Goal: Task Accomplishment & Management: Manage account settings

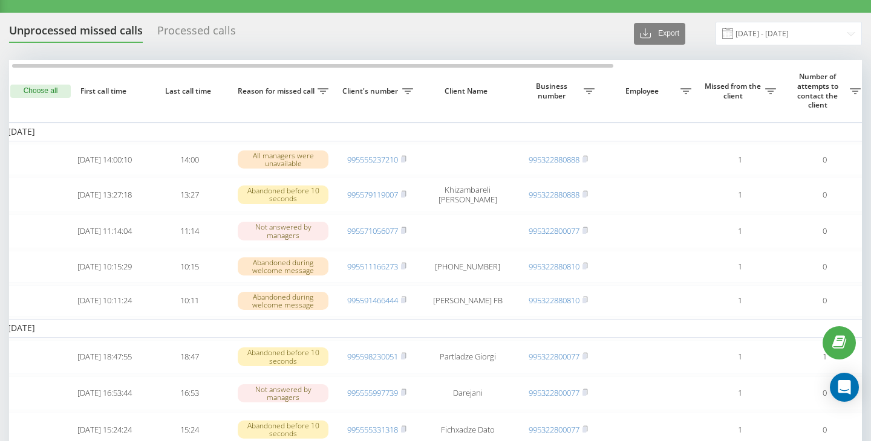
scroll to position [24, 0]
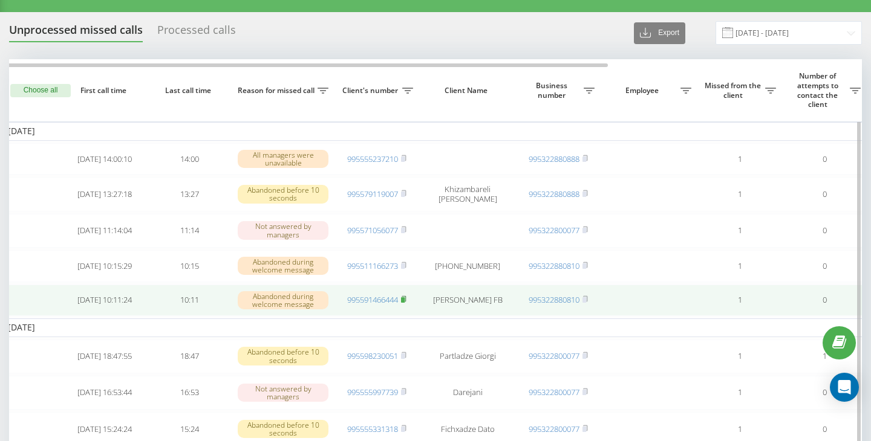
click at [404, 303] on rect at bounding box center [403, 299] width 4 height 5
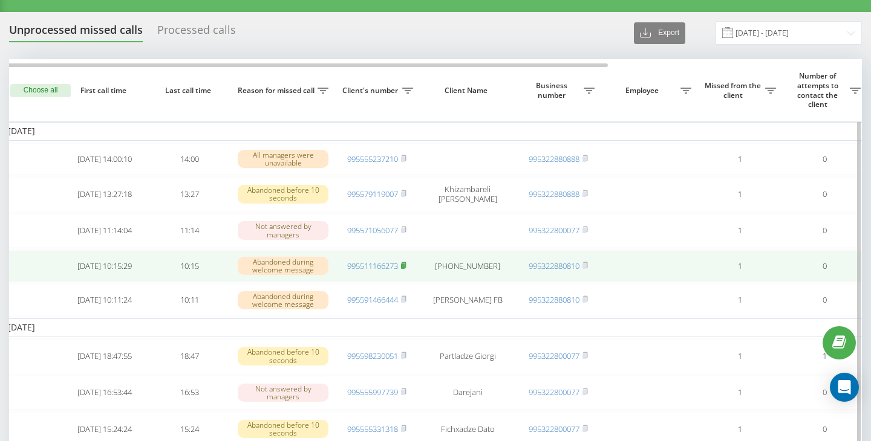
click at [404, 269] on rect at bounding box center [403, 266] width 4 height 5
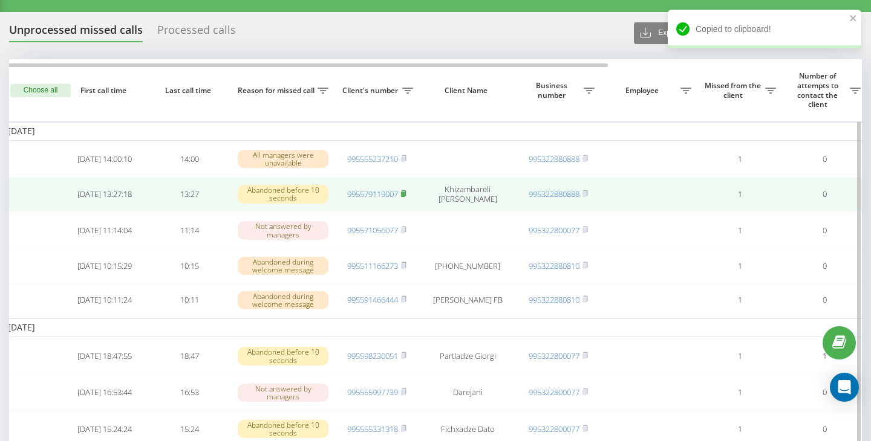
click at [406, 196] on icon at bounding box center [403, 192] width 4 height 5
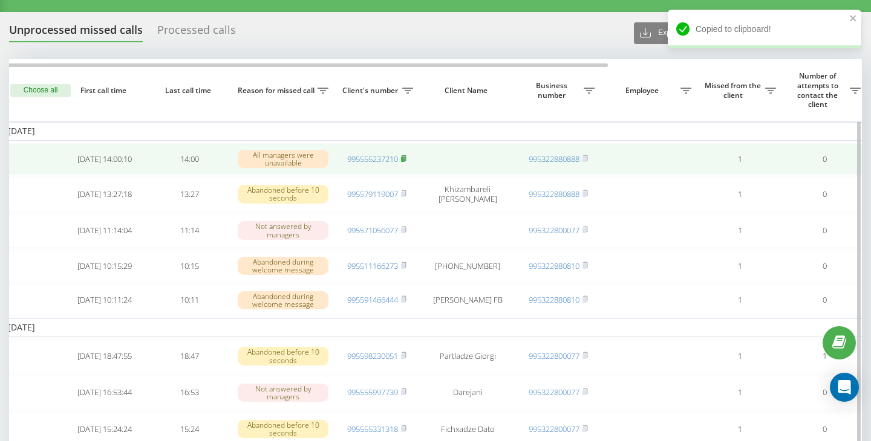
click at [404, 158] on rect at bounding box center [403, 159] width 4 height 5
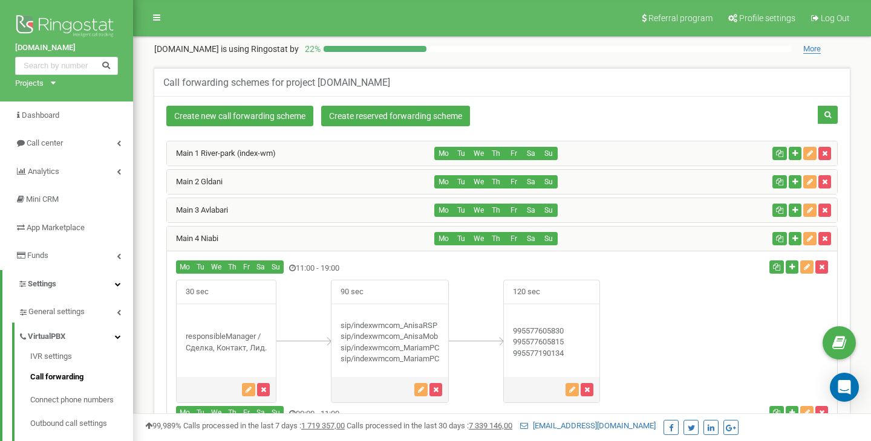
click at [316, 154] on div "Main 1 River-park (index-wm)" at bounding box center [301, 153] width 268 height 24
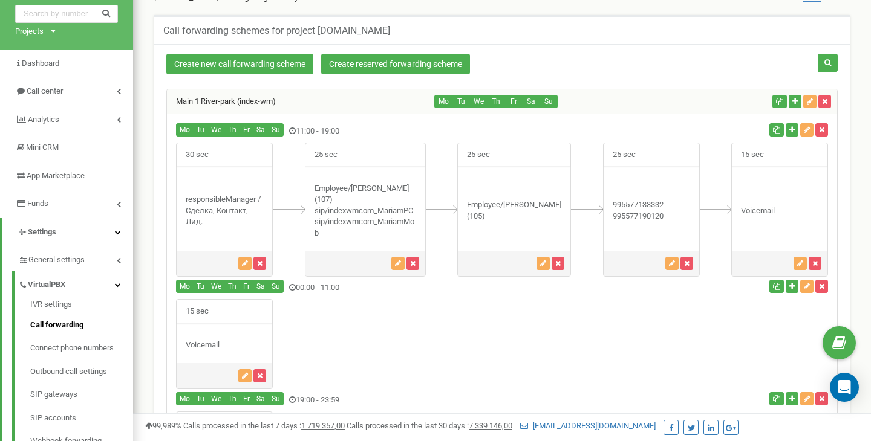
scroll to position [58, 0]
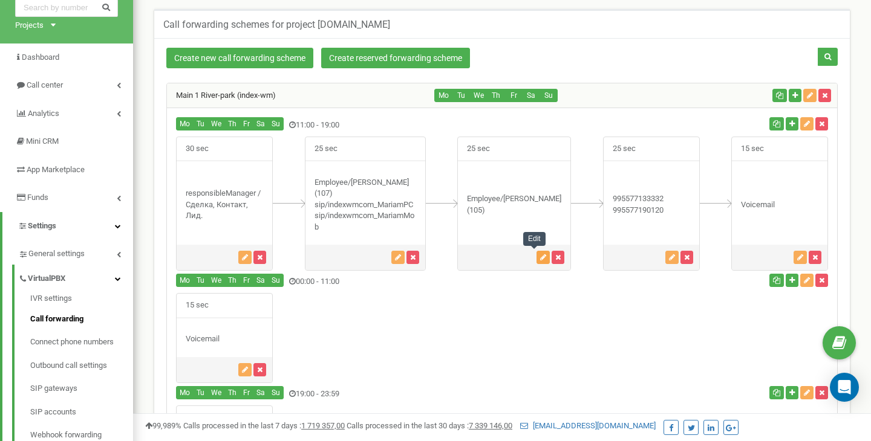
click at [536, 264] on button "button" at bounding box center [542, 257] width 13 height 13
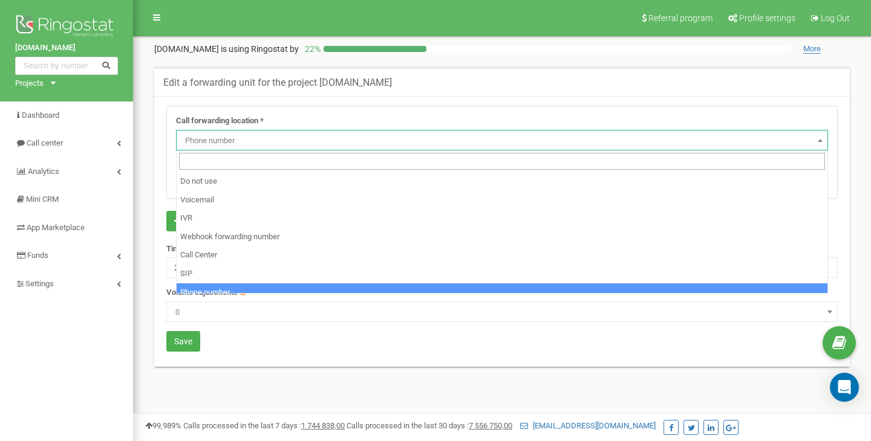
click at [238, 143] on span "Phone number" at bounding box center [501, 140] width 643 height 17
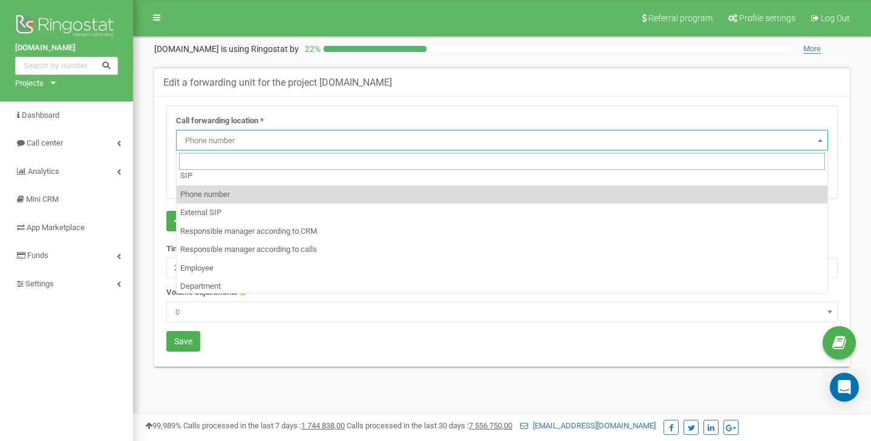
scroll to position [101, 0]
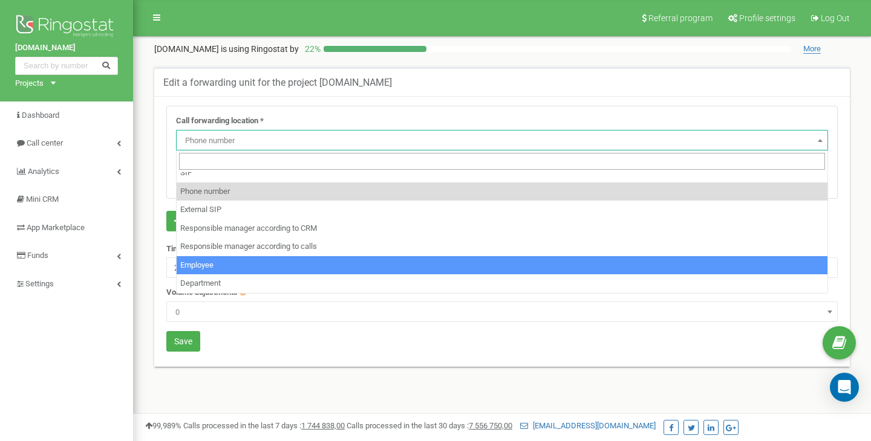
select select "Employee"
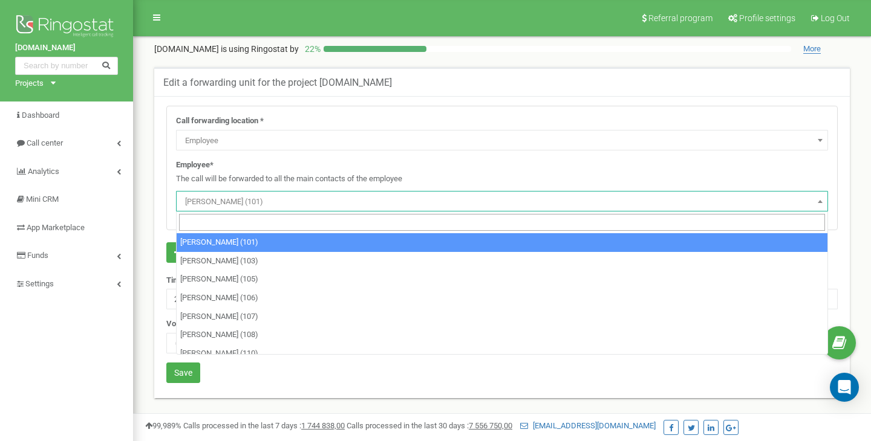
click at [245, 205] on span "Tamar Chaladze (101)" at bounding box center [501, 201] width 643 height 17
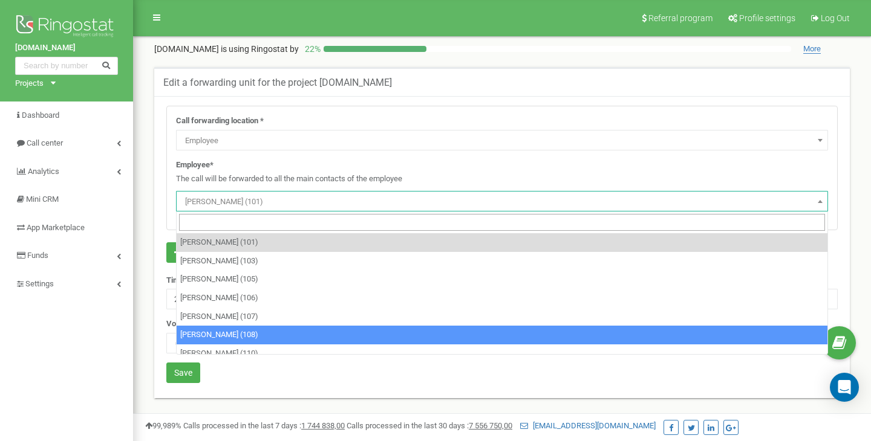
select select "483397"
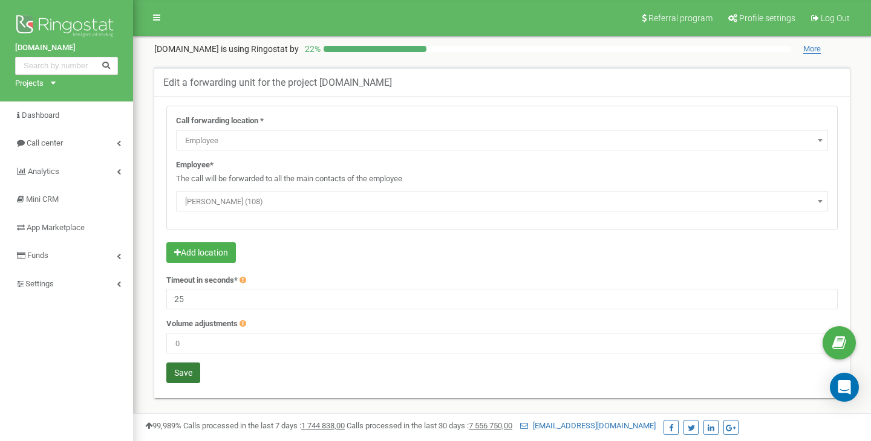
click at [190, 368] on button "Save" at bounding box center [183, 373] width 34 height 21
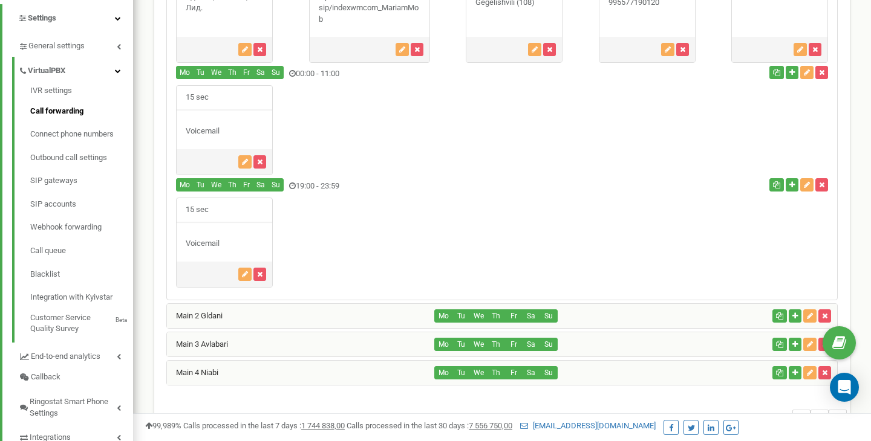
scroll to position [271, 0]
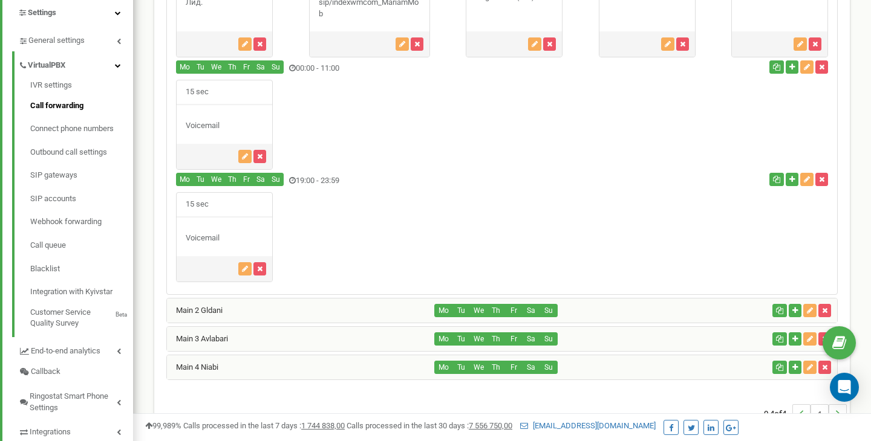
click at [296, 307] on div "Main 2 Gldani" at bounding box center [301, 311] width 268 height 24
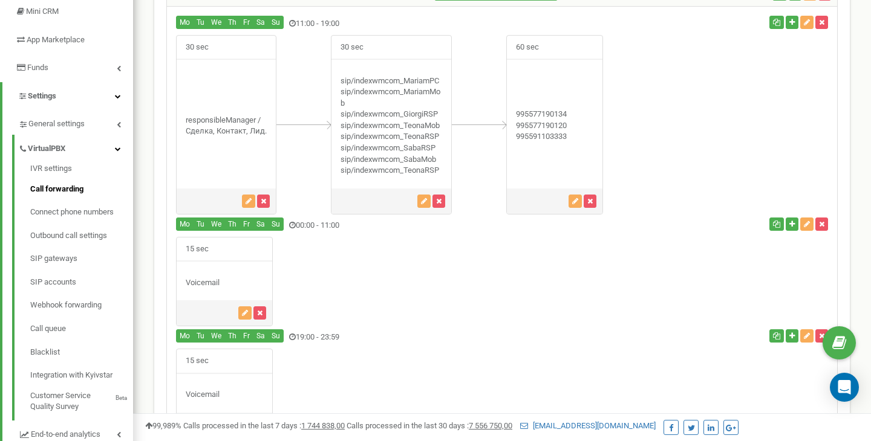
scroll to position [182, 0]
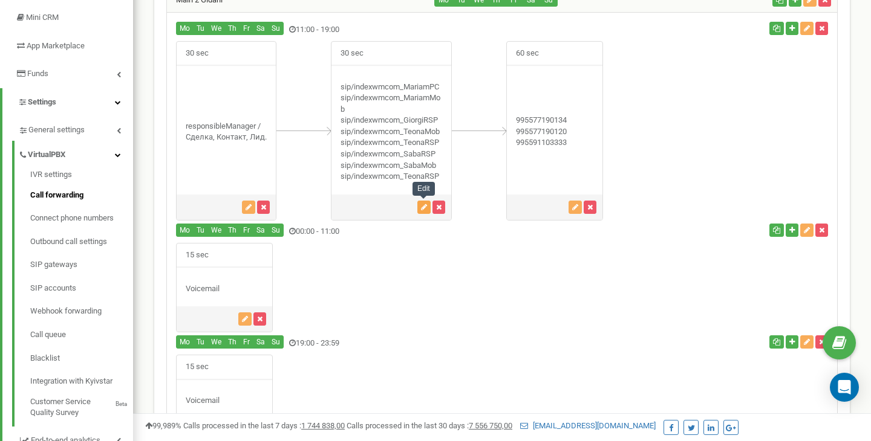
click at [422, 208] on icon "button" at bounding box center [424, 207] width 6 height 7
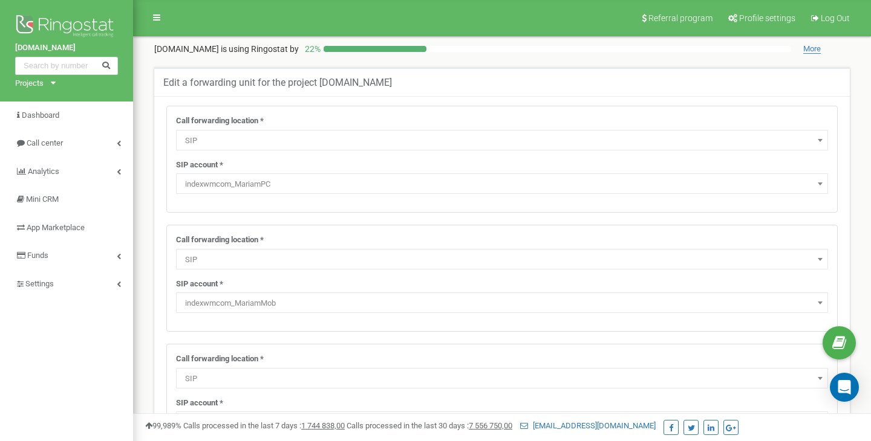
select select "SIP"
select select "indexwmcom_MariamPC"
select select "SIP"
select select "indexwmcom_MariamMob"
select select "SIP"
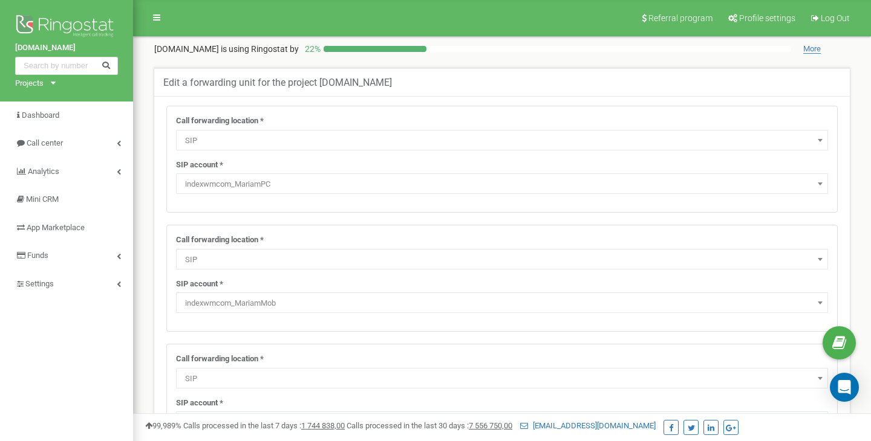
select select "indexwmcom_GiorgiRSP"
select select "SIP"
select select "indexwmcom_TeonaMob"
select select "SIP"
select select "indexwmcom_TeonaRSP"
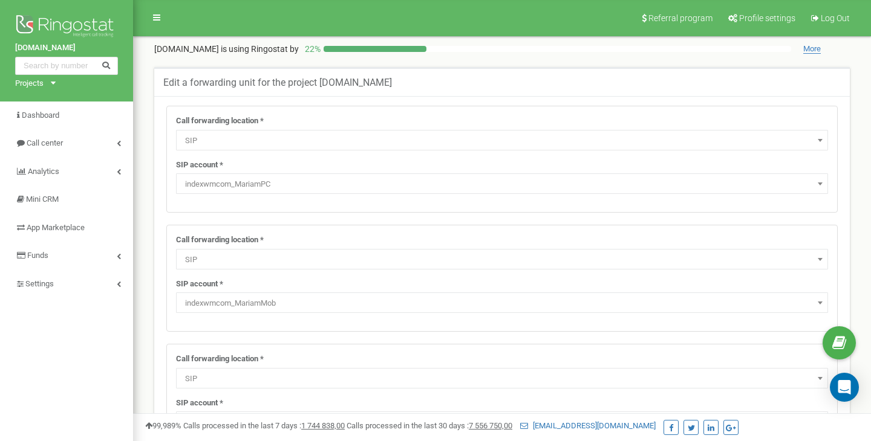
select select "SIP"
select select "indexwmcom_SabaMob"
select select "SIP"
select select "indexwmcom_TeonaRSP"
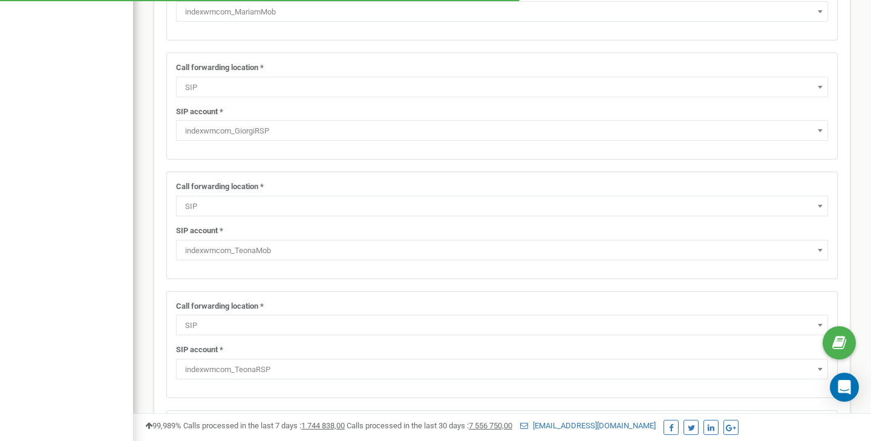
scroll to position [297, 0]
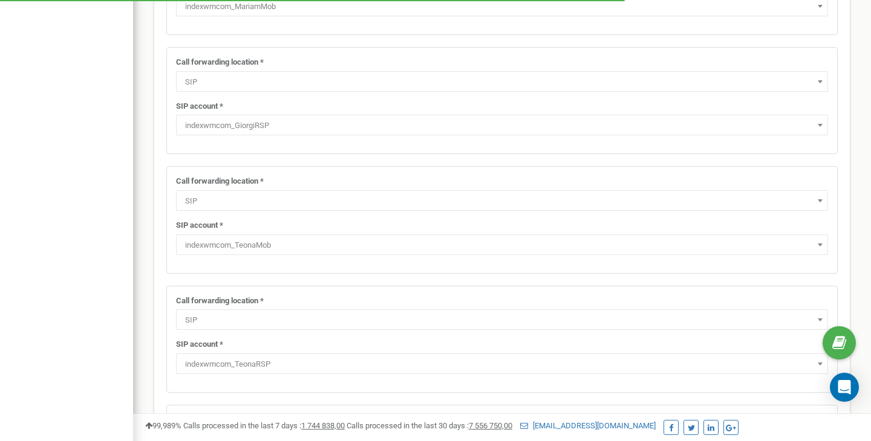
click at [269, 205] on span "SIP" at bounding box center [501, 201] width 643 height 17
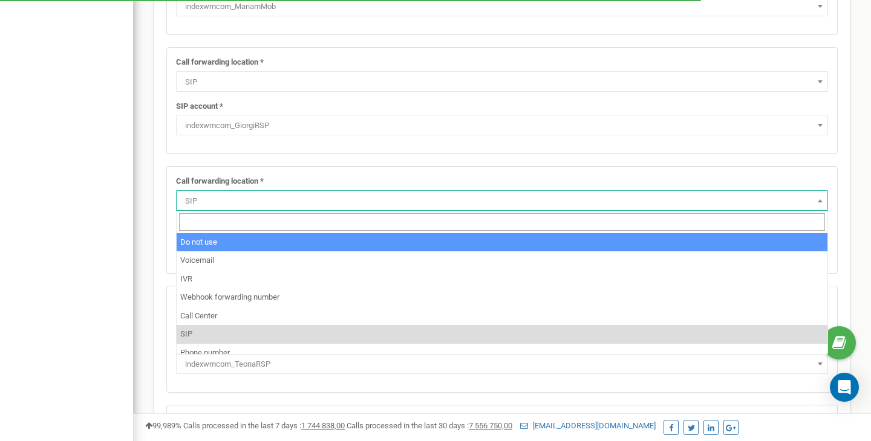
select select "pro"
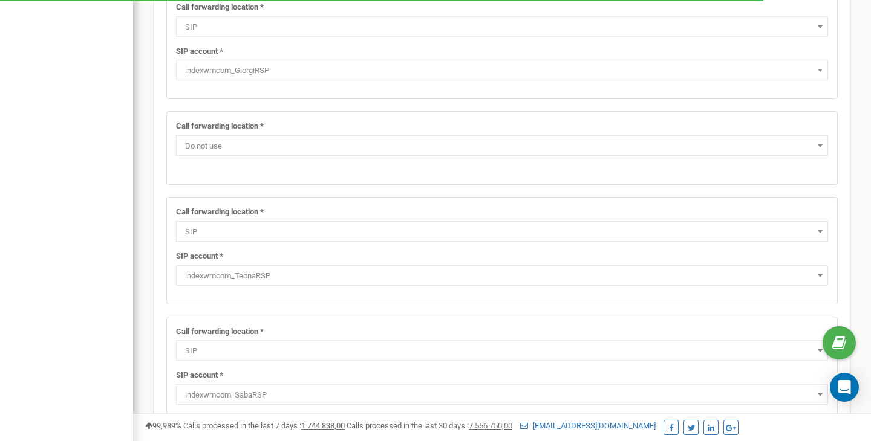
scroll to position [360, 0]
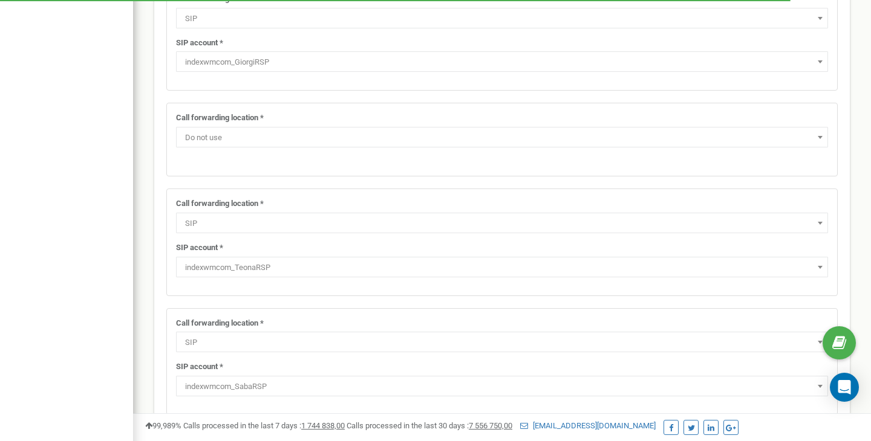
click at [251, 219] on span "SIP" at bounding box center [501, 223] width 643 height 17
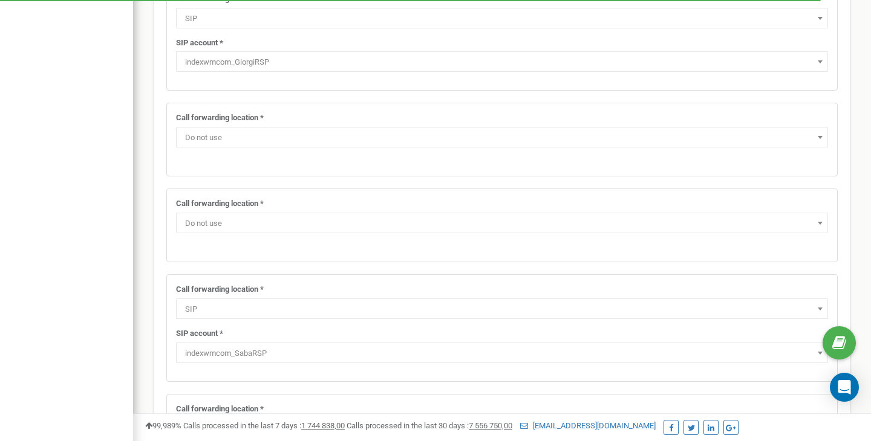
select select "pro"
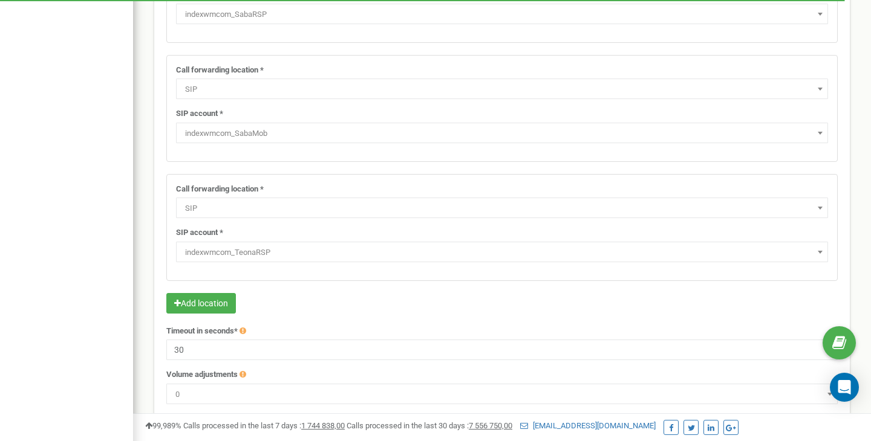
scroll to position [747, 0]
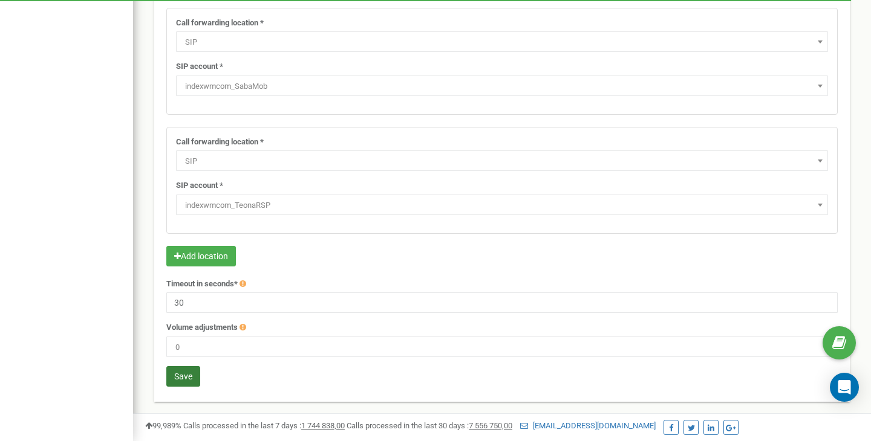
click at [184, 375] on button "Save" at bounding box center [183, 376] width 34 height 21
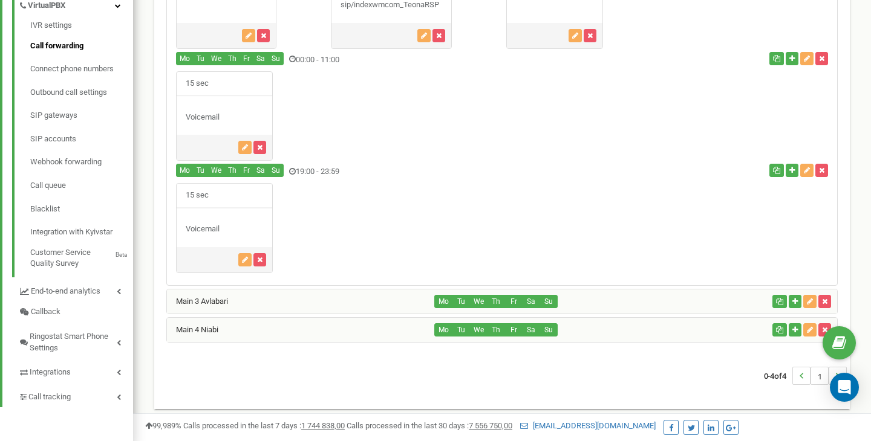
click at [307, 292] on div "Main 3 Avlabari" at bounding box center [301, 302] width 268 height 24
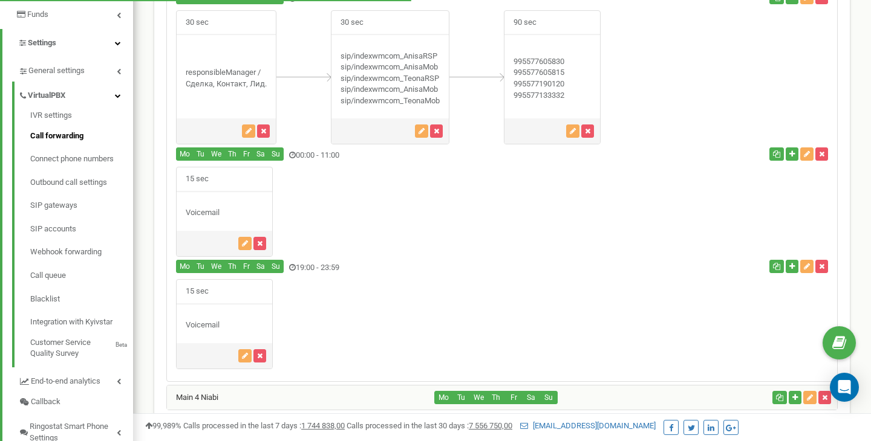
scroll to position [238, 0]
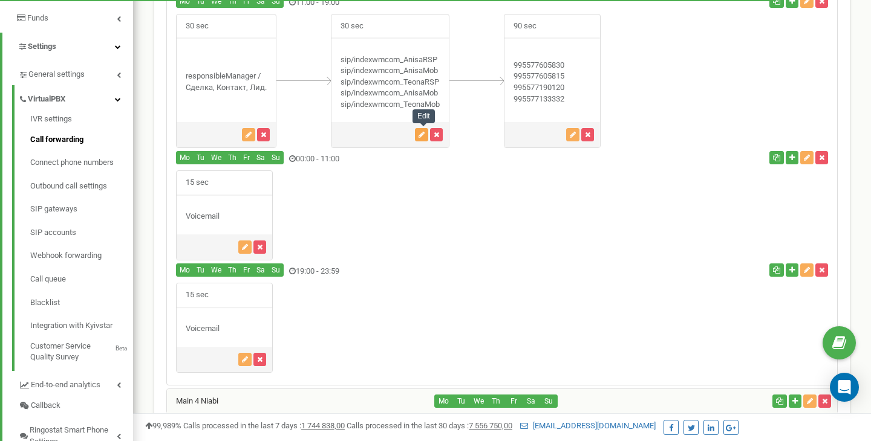
click at [421, 136] on icon "button" at bounding box center [421, 134] width 6 height 7
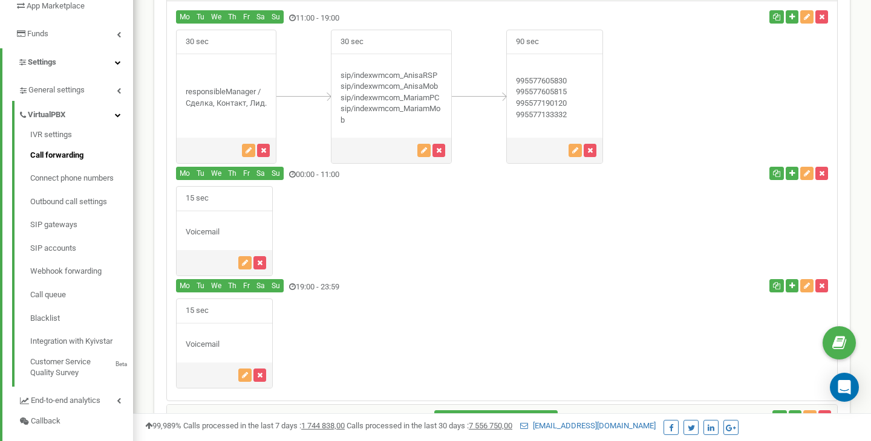
scroll to position [328, 0]
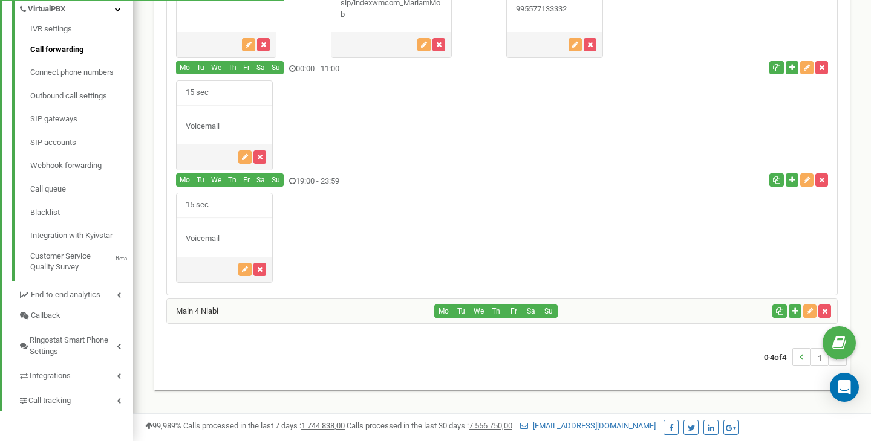
click at [291, 305] on div "Main 4 Niabi" at bounding box center [301, 311] width 268 height 24
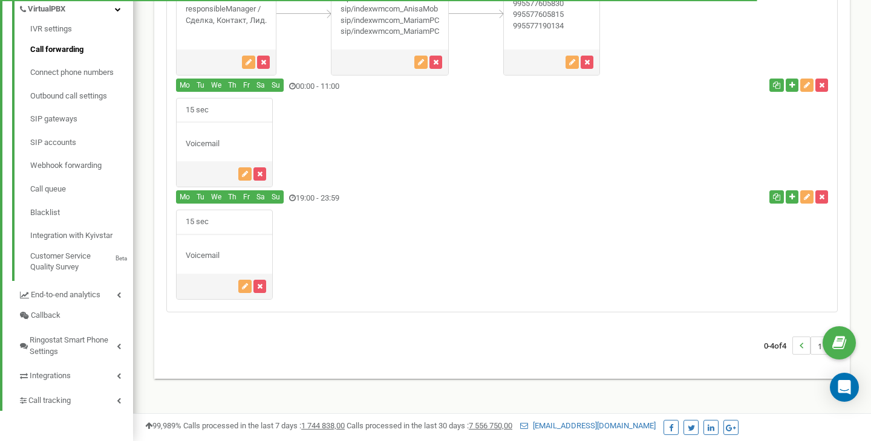
scroll to position [0, 0]
